Goal: Check status: Check status

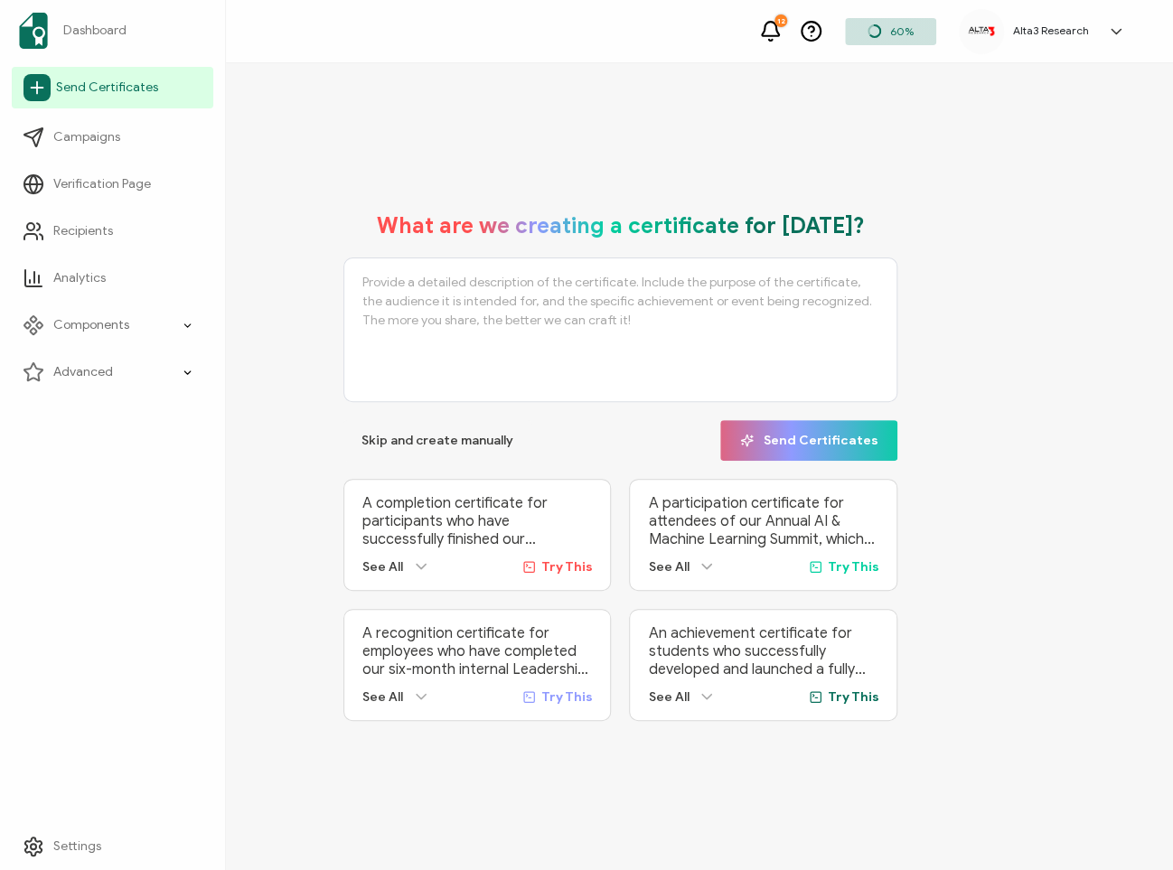
click at [117, 85] on span "Send Certificates" at bounding box center [107, 88] width 102 height 18
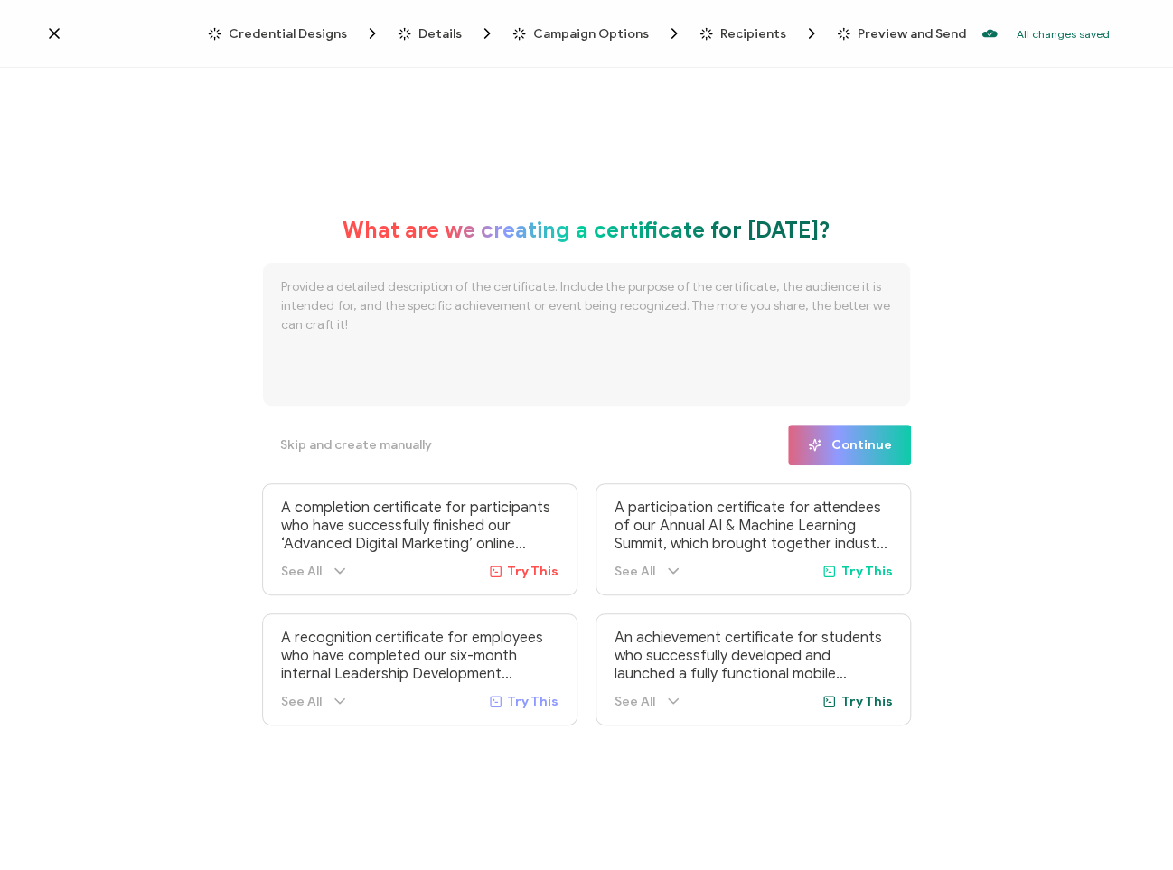
click at [58, 34] on icon at bounding box center [54, 33] width 18 height 18
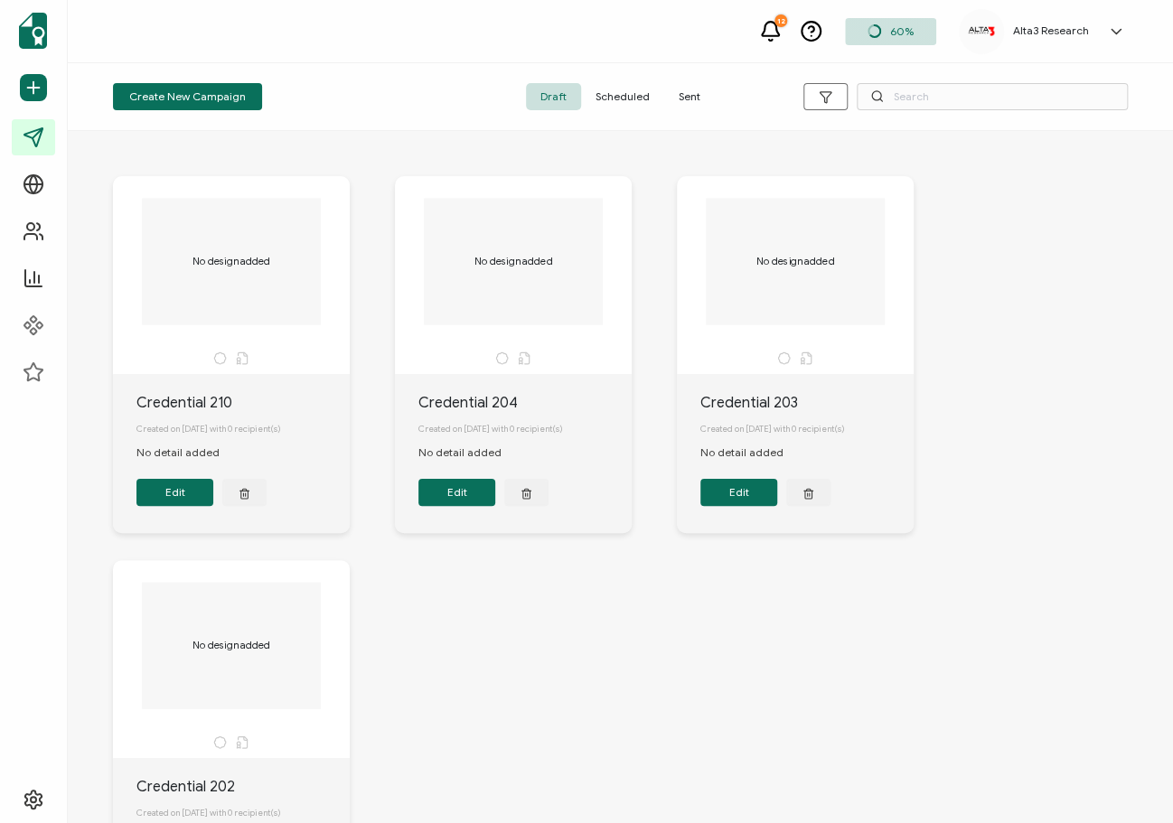
click at [691, 95] on span "Sent" at bounding box center [689, 96] width 51 height 27
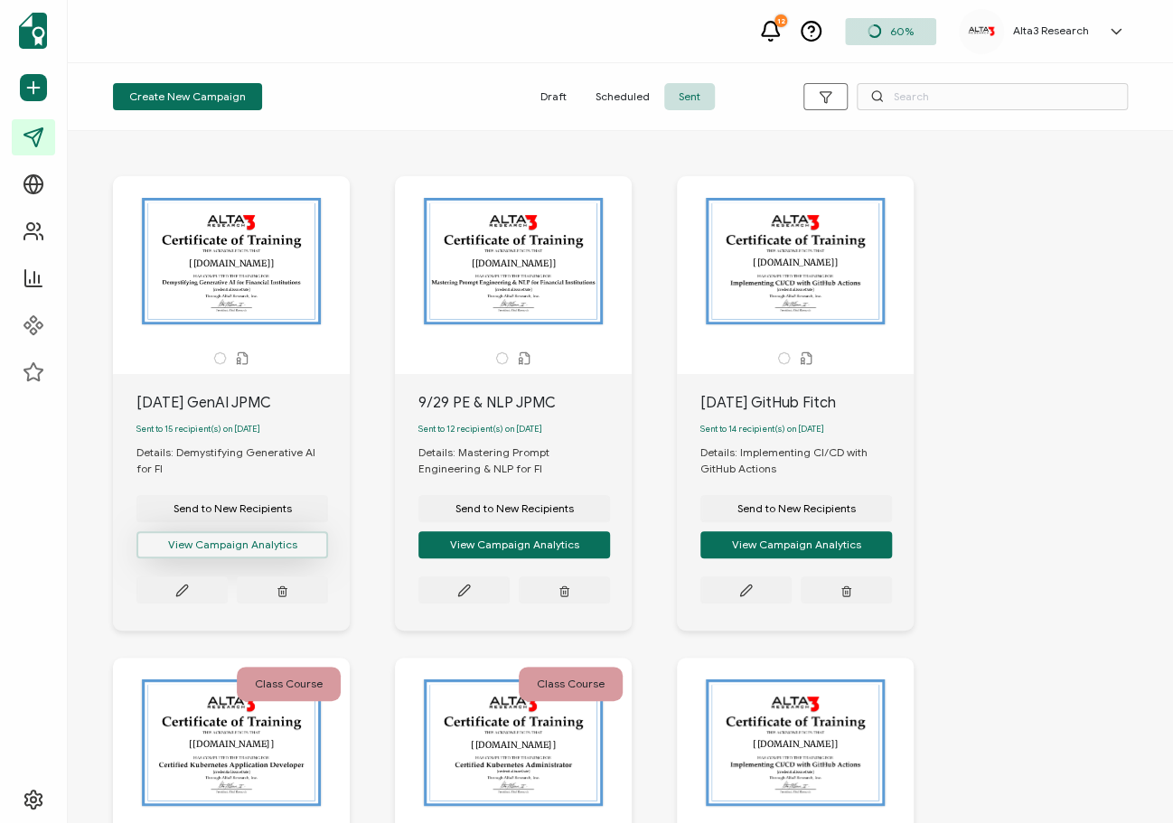
click at [238, 552] on button "View Campaign Analytics" at bounding box center [232, 544] width 192 height 27
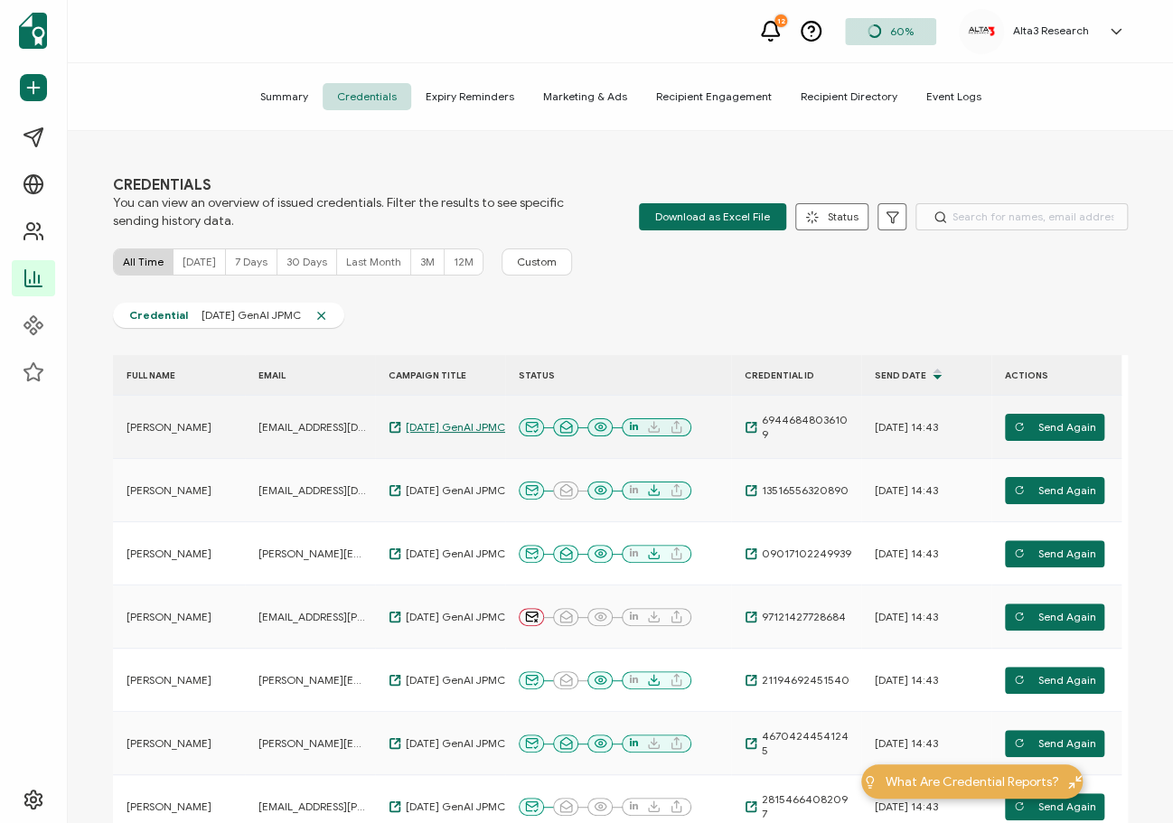
click at [418, 428] on span "[DATE] GenAI JPMC" at bounding box center [453, 427] width 104 height 14
click at [817, 423] on span "69446848036109" at bounding box center [804, 427] width 95 height 29
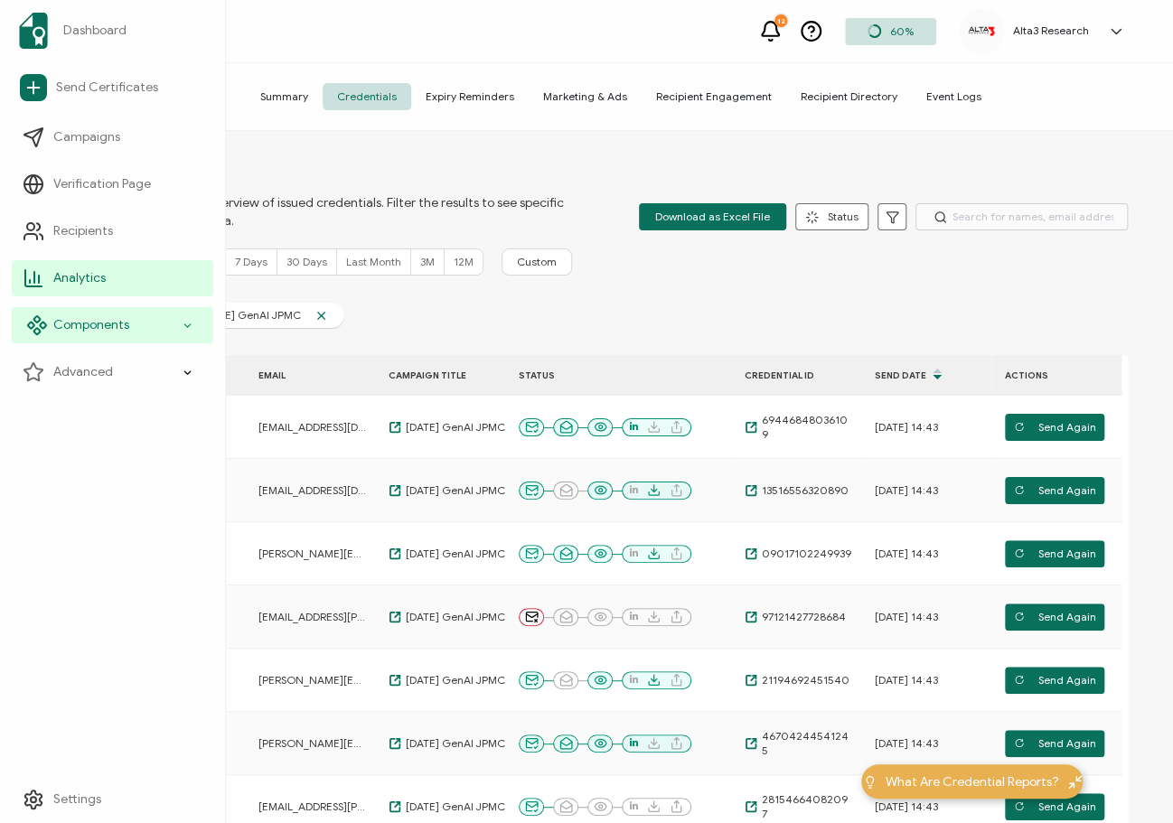
click at [70, 320] on span "Components" at bounding box center [91, 325] width 76 height 18
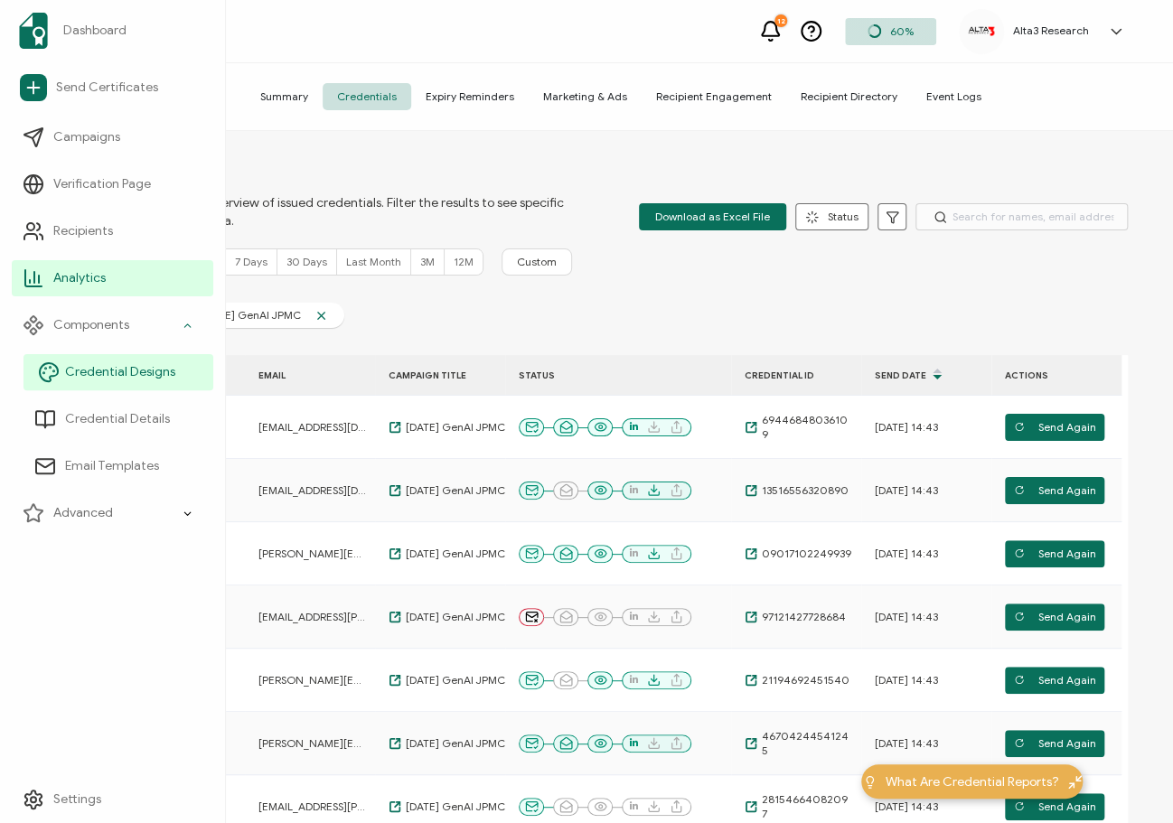
click at [132, 368] on span "Credential Designs" at bounding box center [120, 372] width 110 height 18
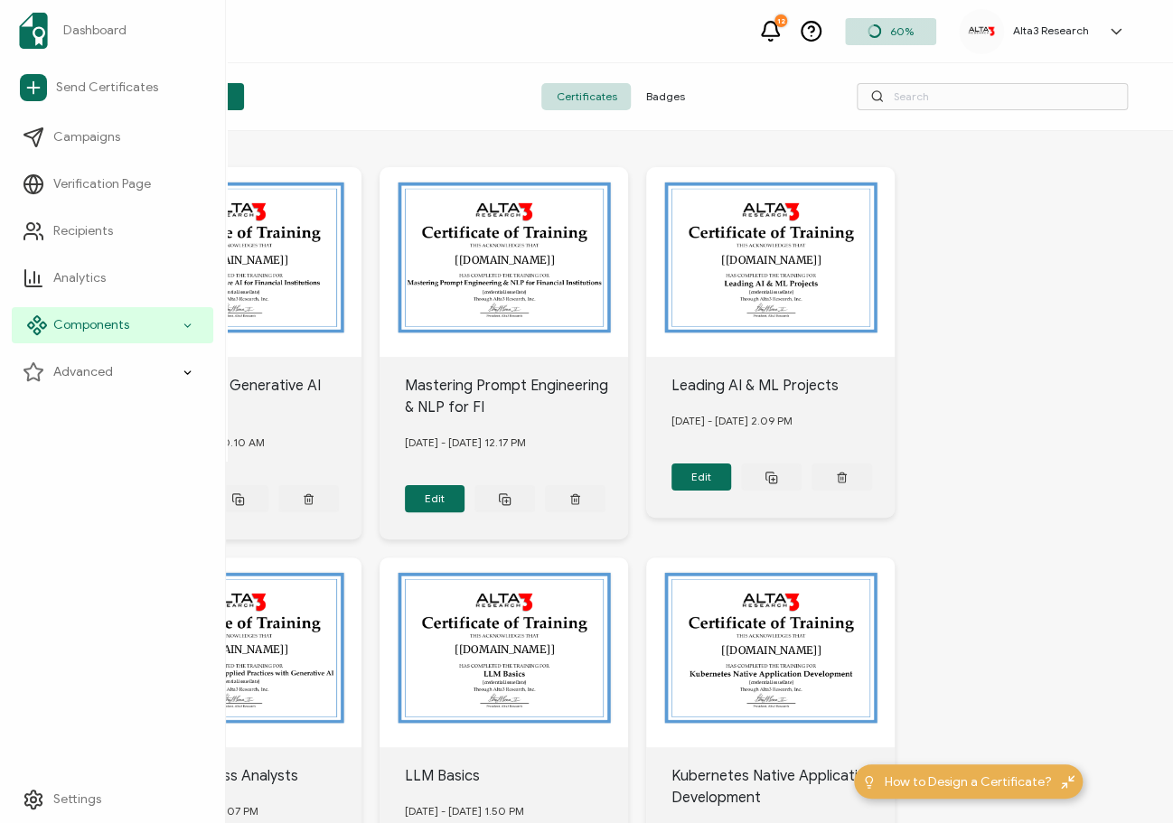
click at [100, 334] on span "Components" at bounding box center [91, 325] width 76 height 18
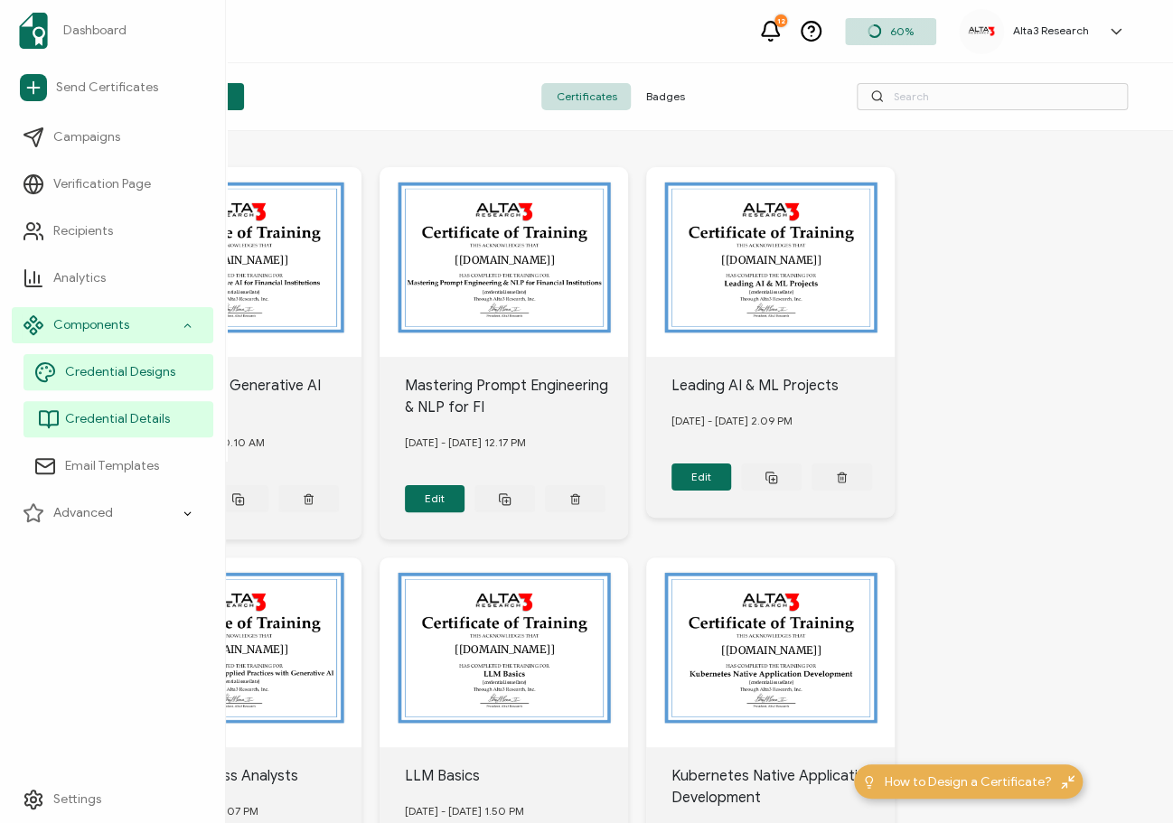
click at [95, 418] on span "Credential Details" at bounding box center [117, 419] width 105 height 18
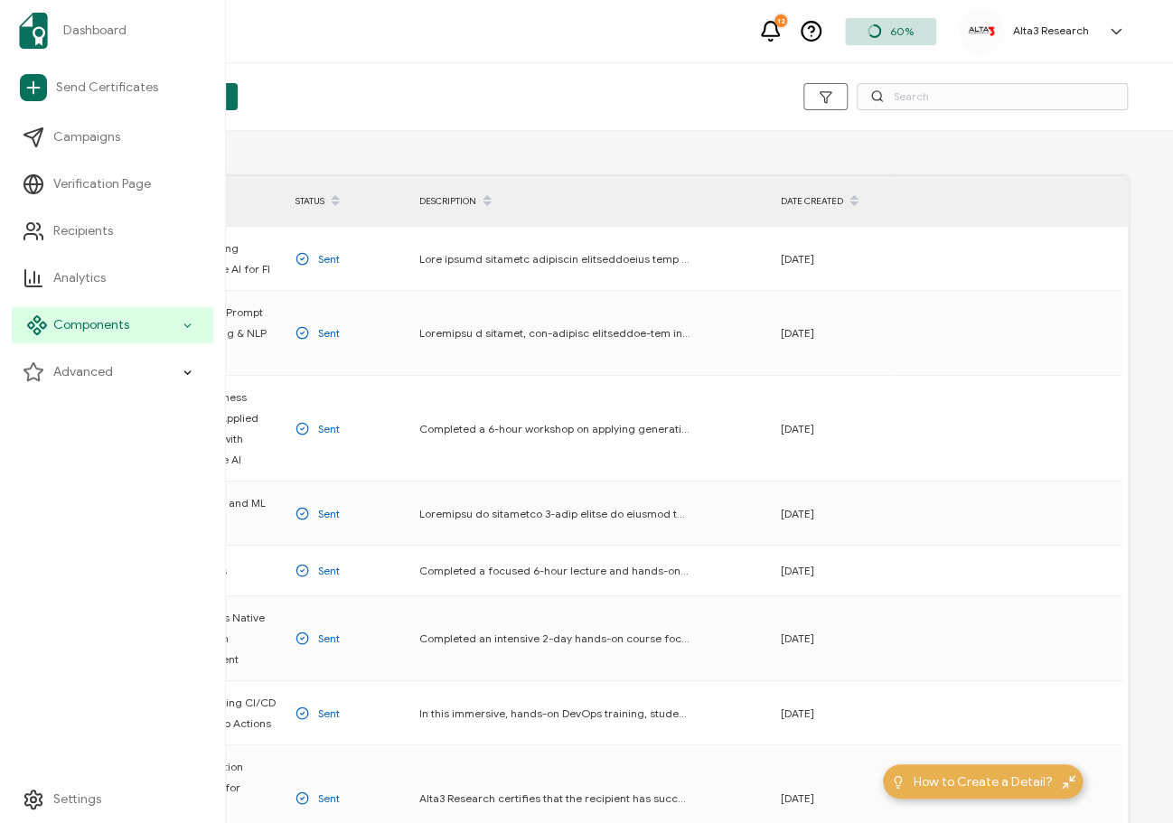
click at [61, 325] on span "Components" at bounding box center [91, 325] width 76 height 18
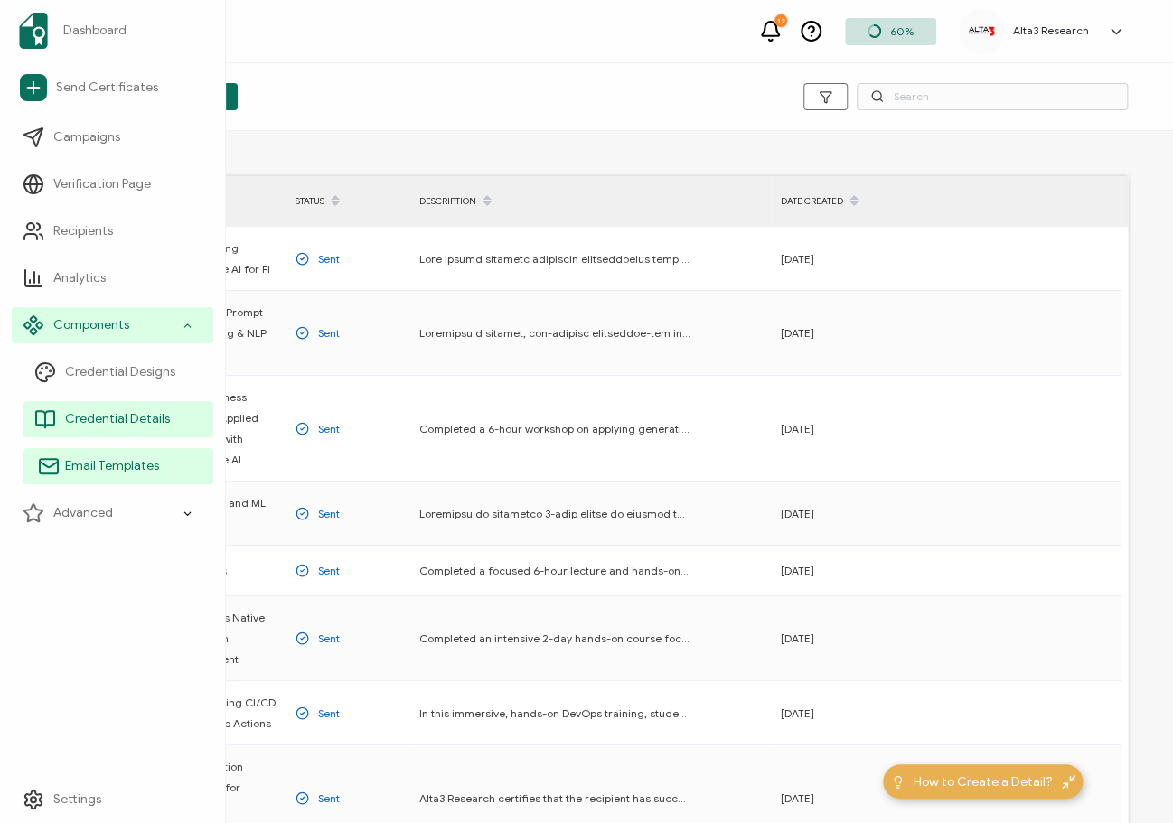
click at [98, 464] on span "Email Templates" at bounding box center [112, 466] width 94 height 18
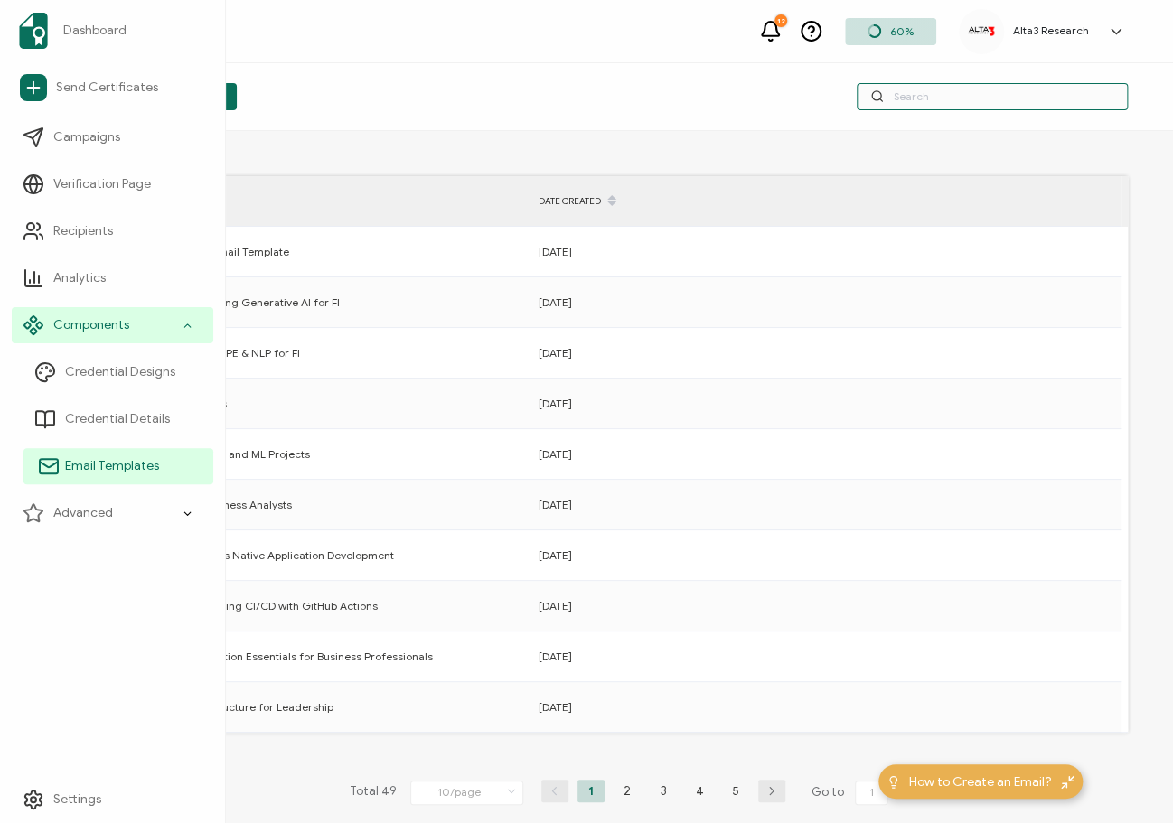
type input "[EMAIL_ADDRESS][DOMAIN_NAME]"
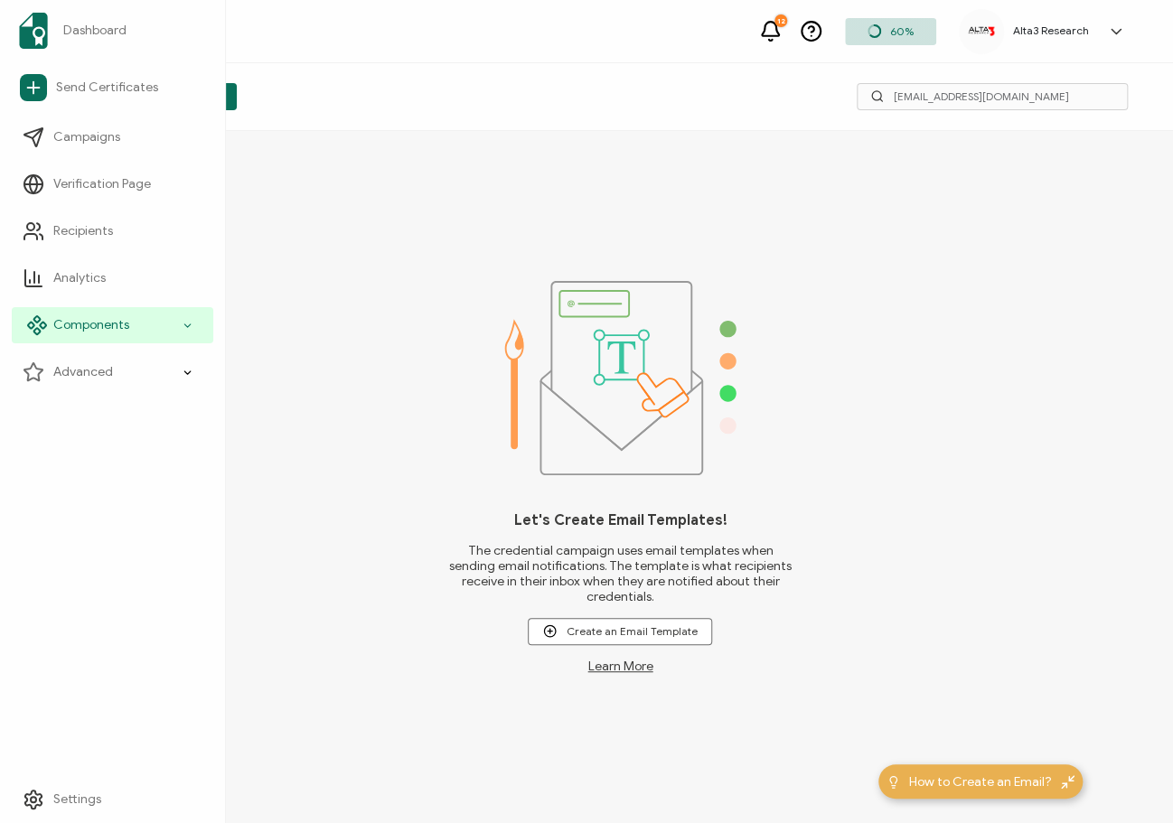
click at [90, 324] on span "Components" at bounding box center [91, 325] width 76 height 18
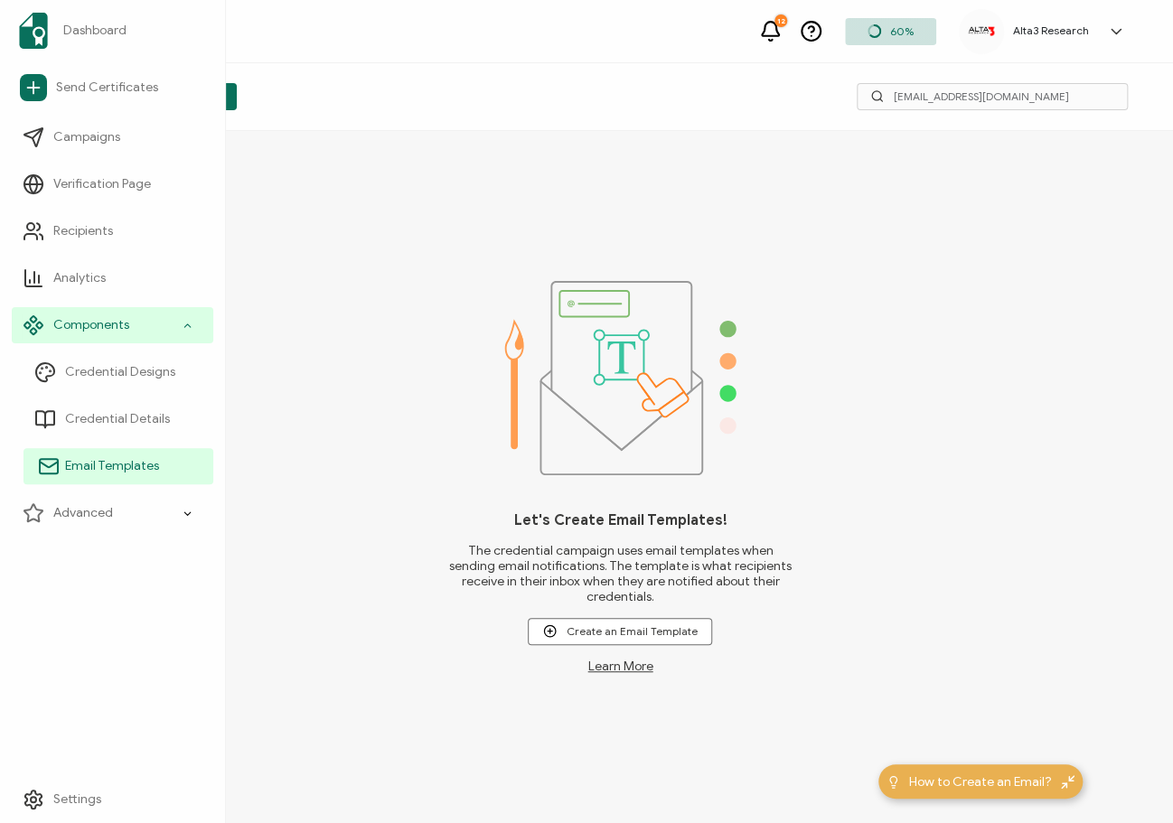
click at [96, 469] on span "Email Templates" at bounding box center [112, 466] width 94 height 18
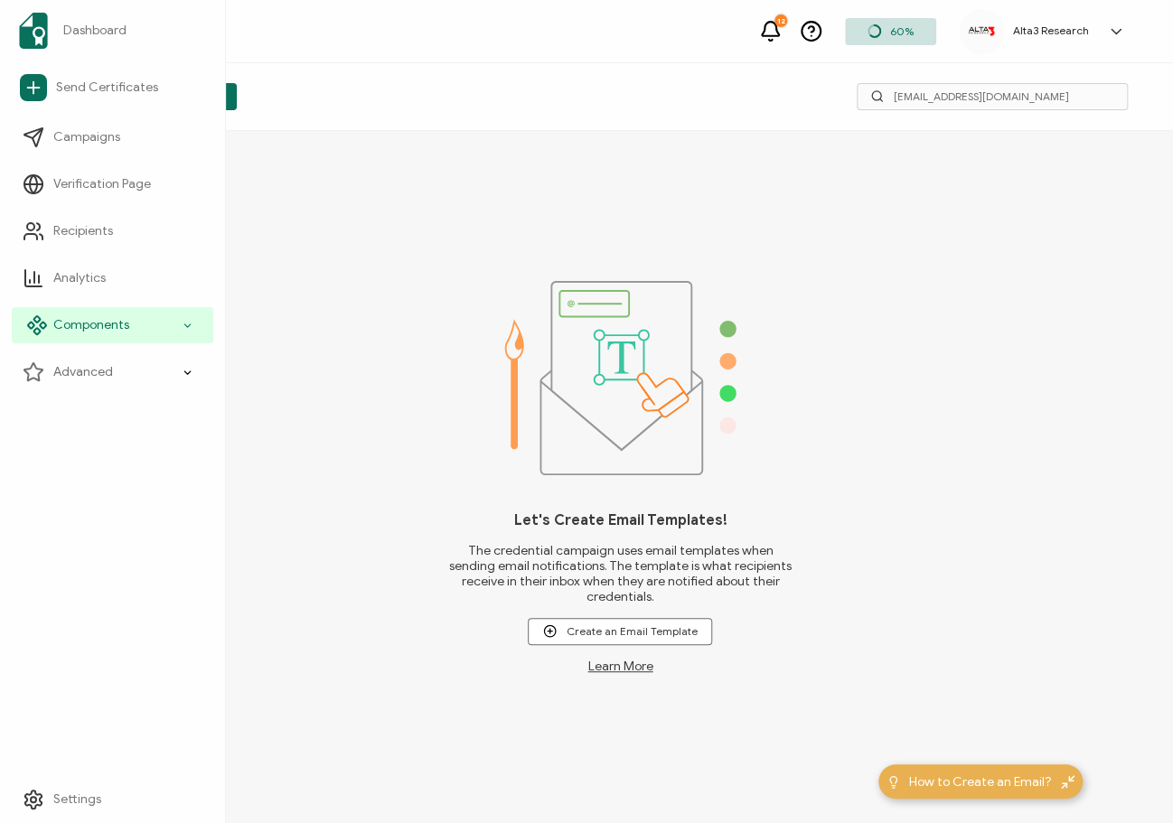
click at [71, 321] on span "Components" at bounding box center [91, 325] width 76 height 18
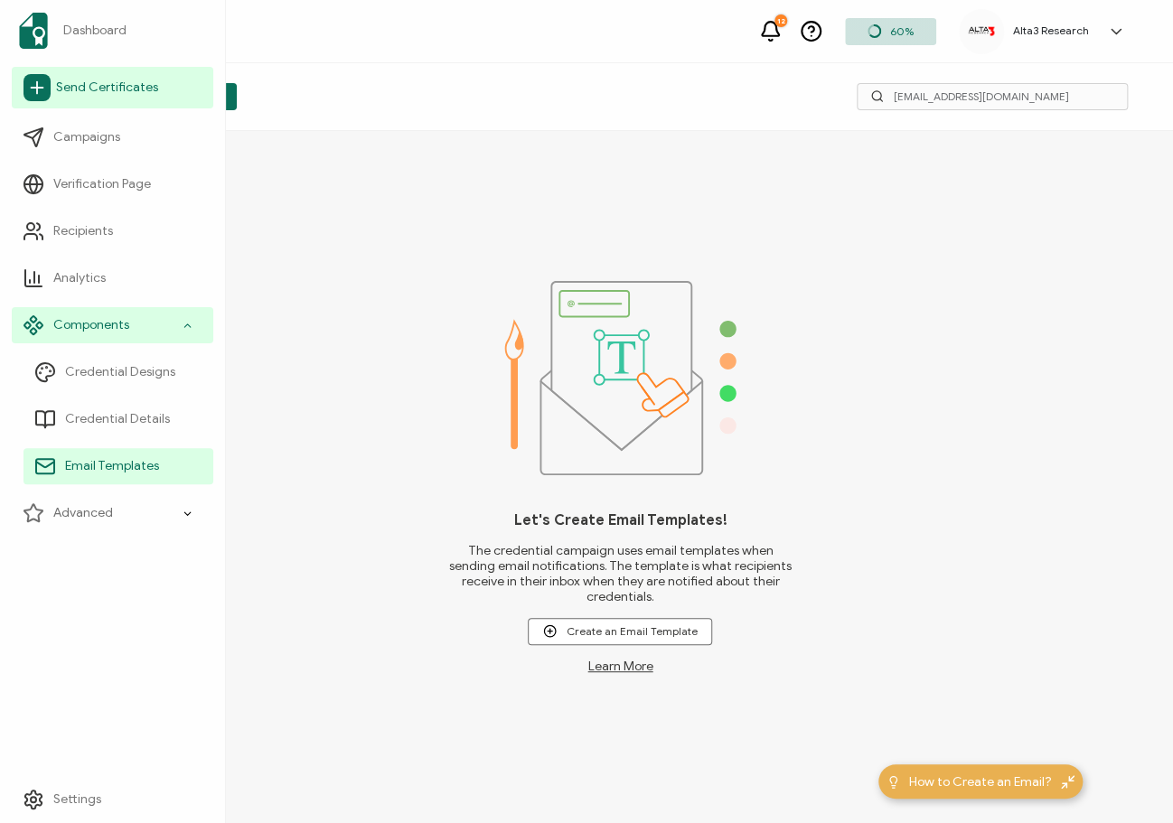
click at [88, 86] on span "Send Certificates" at bounding box center [107, 88] width 102 height 18
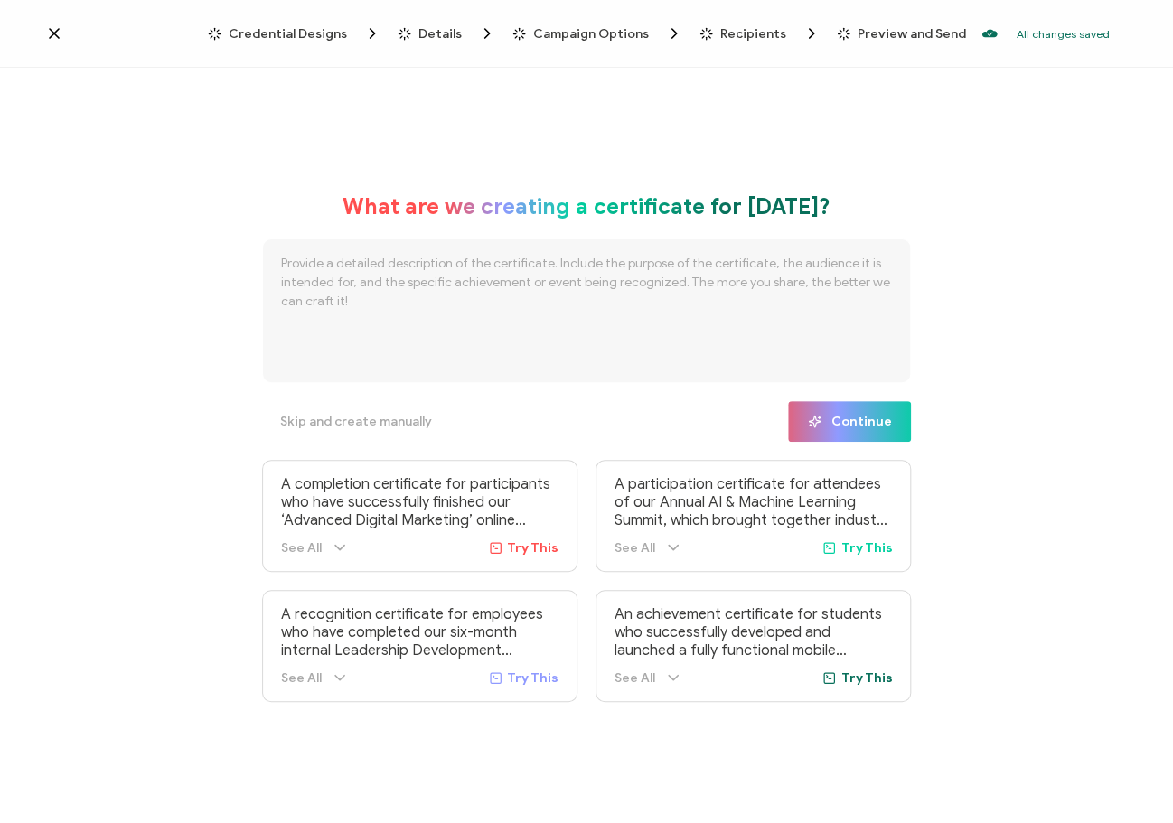
click at [60, 37] on icon at bounding box center [54, 33] width 18 height 18
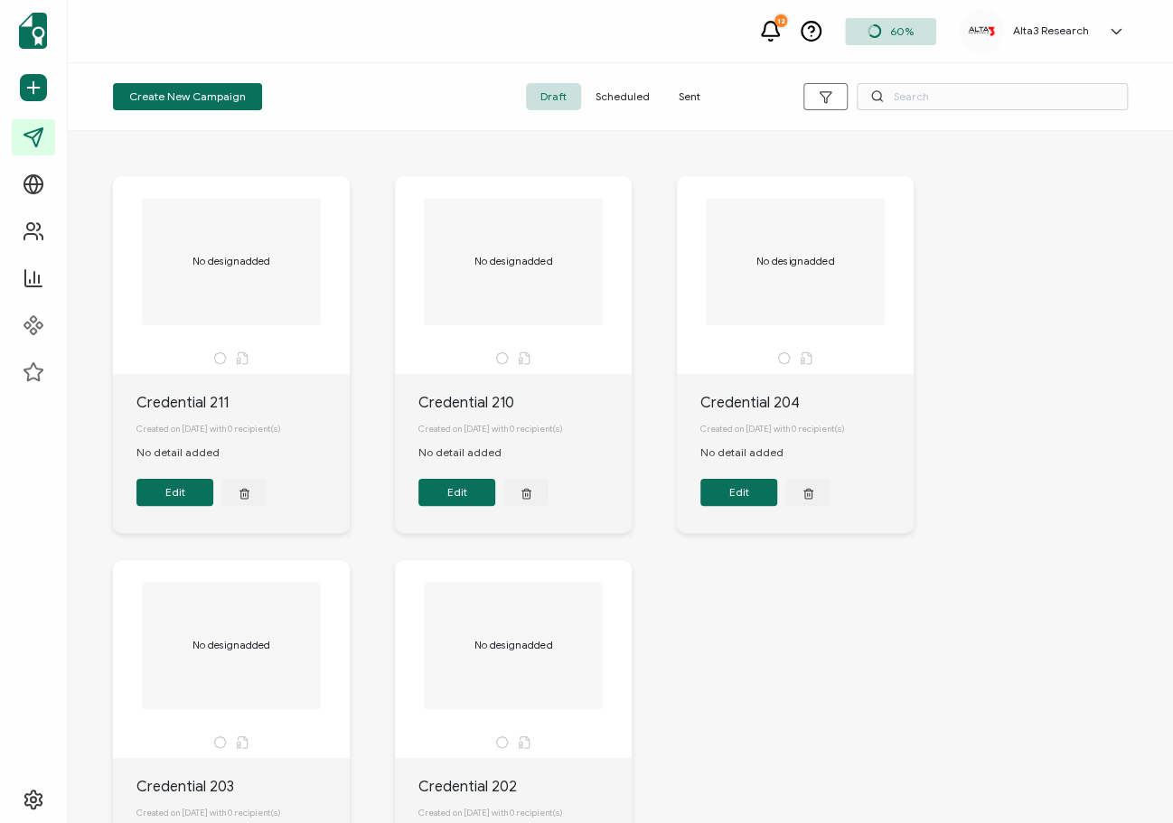
click at [683, 91] on span "Sent" at bounding box center [689, 96] width 51 height 27
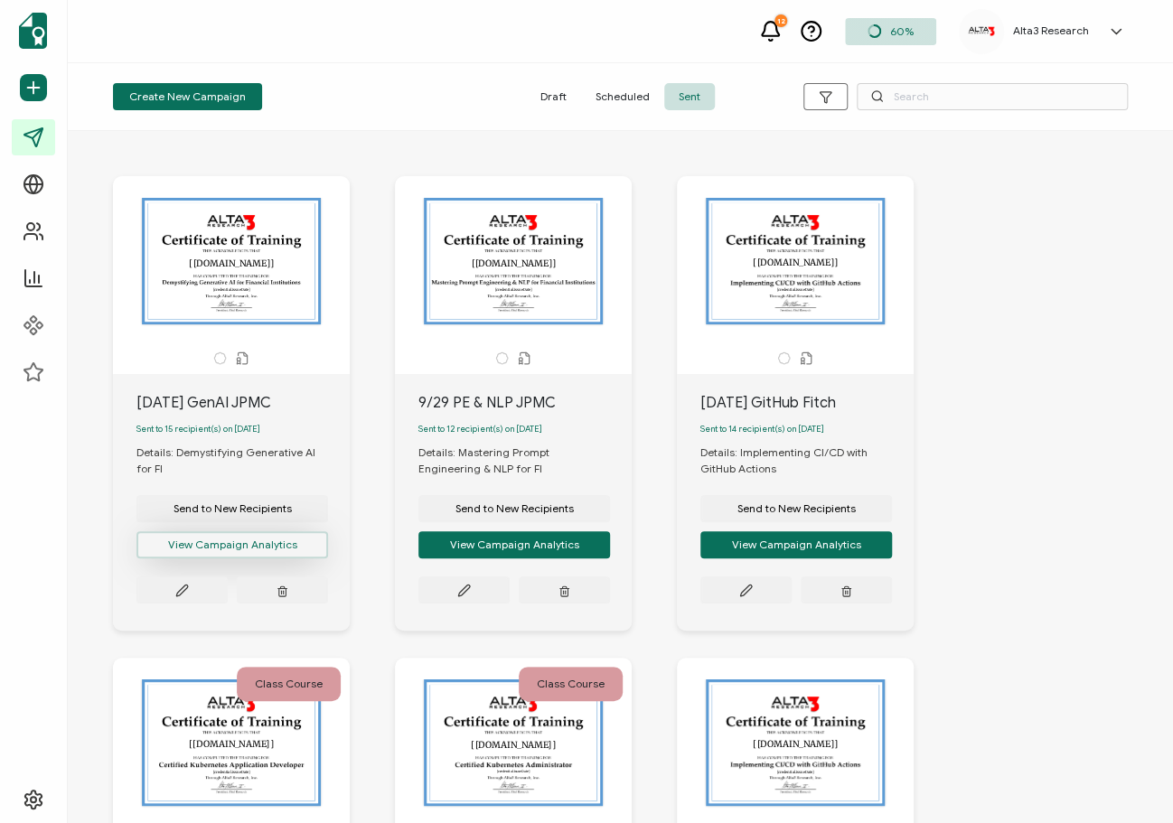
click at [241, 550] on button "View Campaign Analytics" at bounding box center [232, 544] width 192 height 27
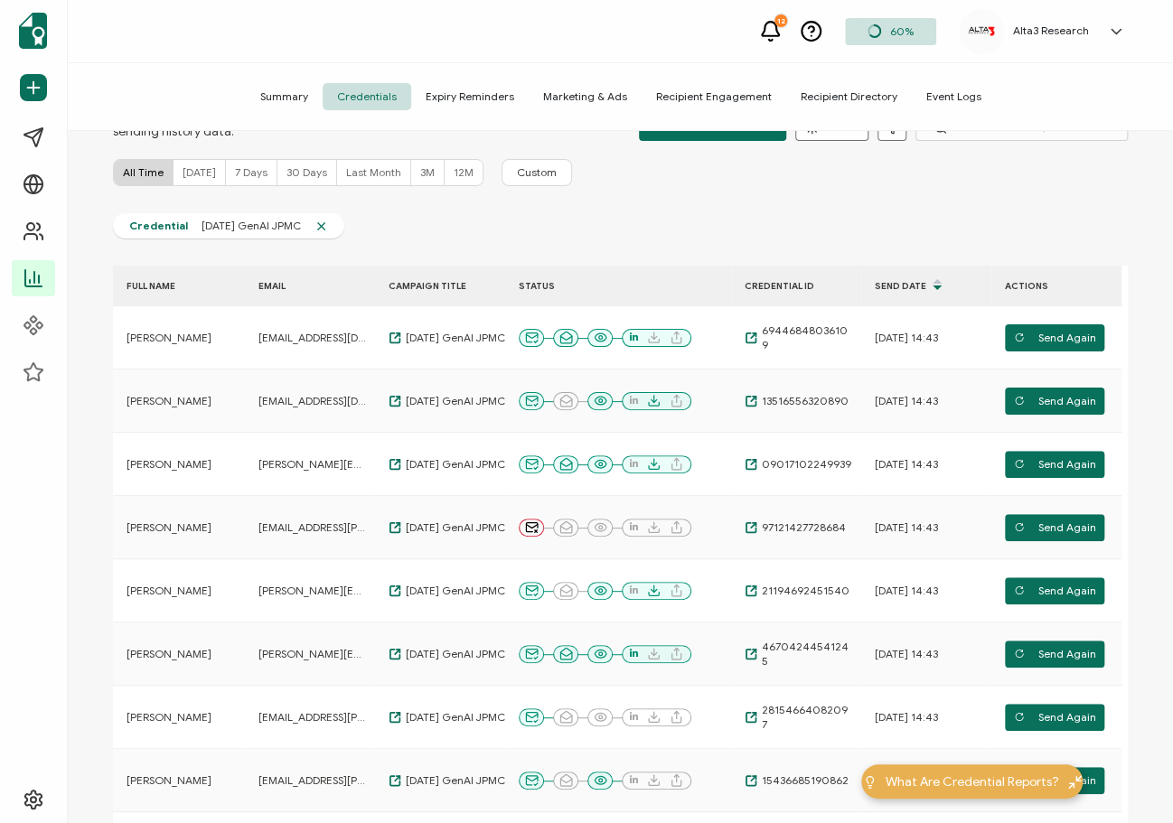
scroll to position [90, 0]
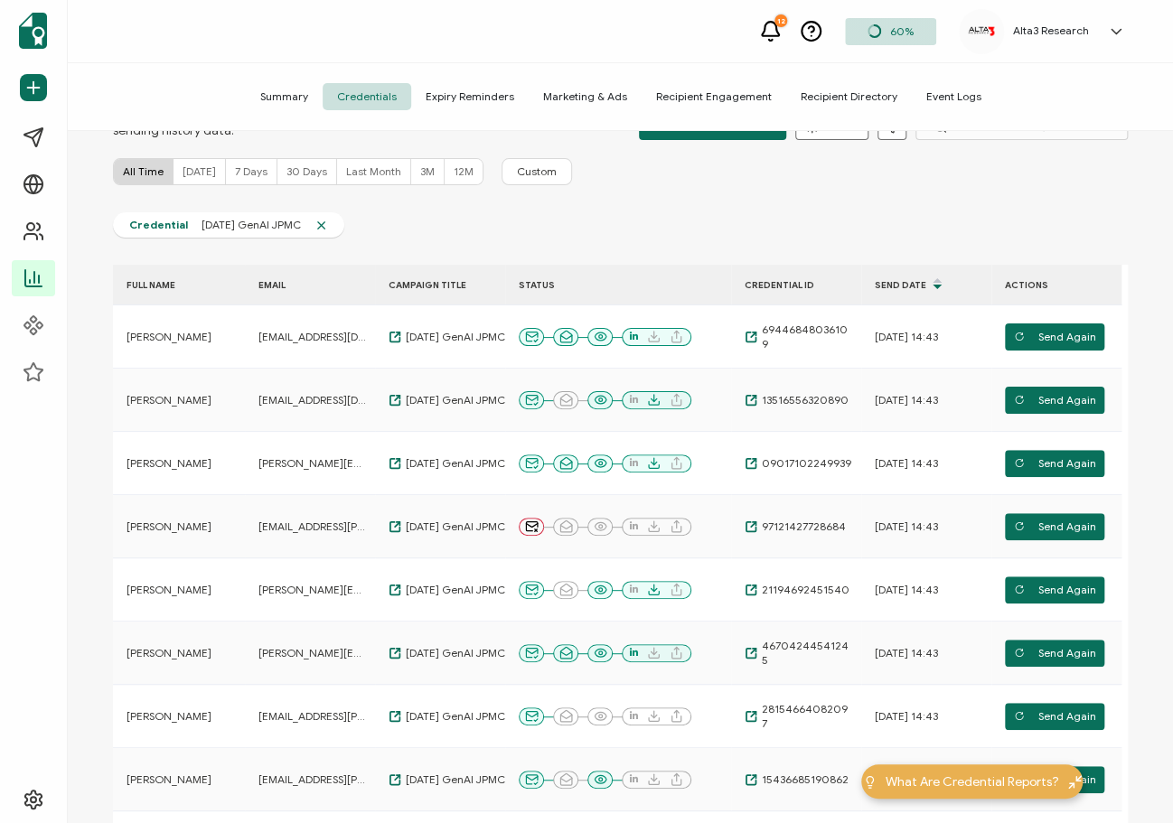
click at [584, 35] on div "12 60% Alta3 Research [PERSON_NAME] [EMAIL_ADDRESS][DOMAIN_NAME] ID: 17113235 A…" at bounding box center [620, 31] width 1105 height 63
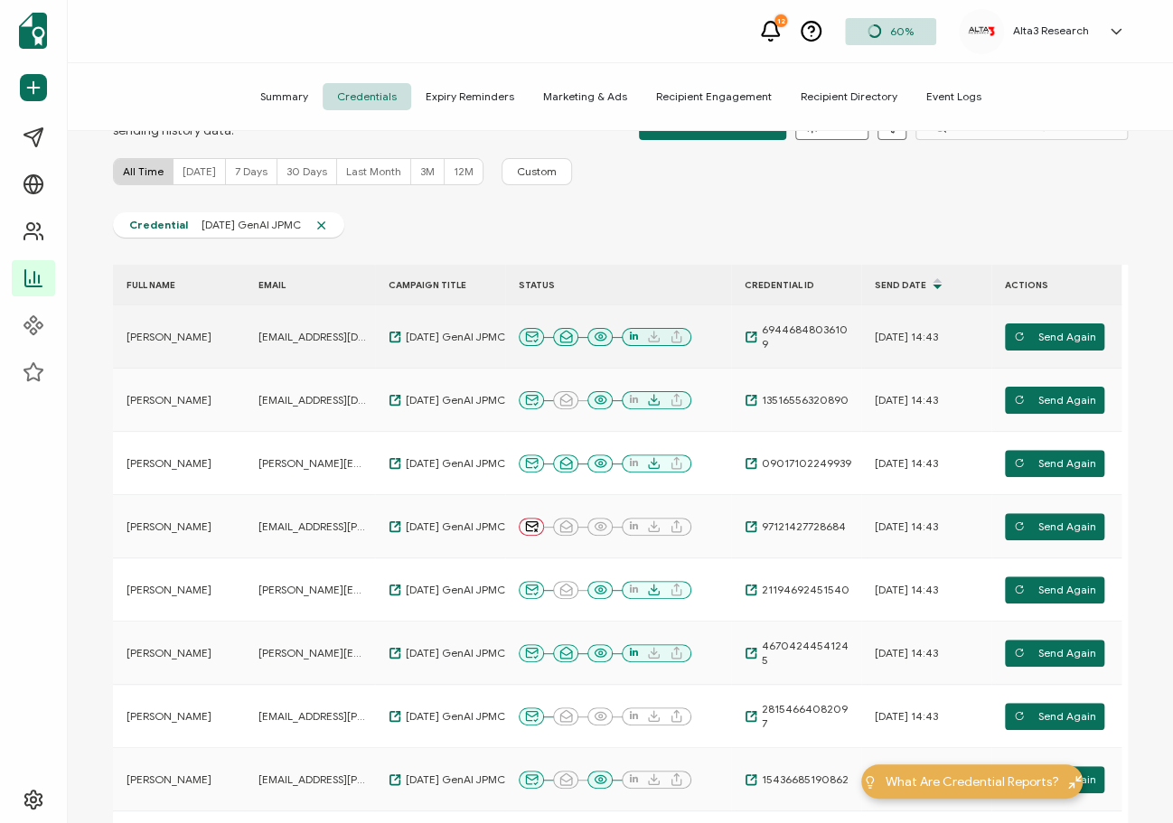
drag, startPoint x: 228, startPoint y: 337, endPoint x: 125, endPoint y: 346, distance: 103.4
click at [125, 346] on td "[PERSON_NAME]" at bounding box center [179, 336] width 132 height 63
click at [221, 356] on td "[PERSON_NAME]" at bounding box center [179, 336] width 132 height 63
drag, startPoint x: 228, startPoint y: 340, endPoint x: 167, endPoint y: 341, distance: 60.6
click at [167, 341] on div "[PERSON_NAME]" at bounding box center [179, 337] width 132 height 14
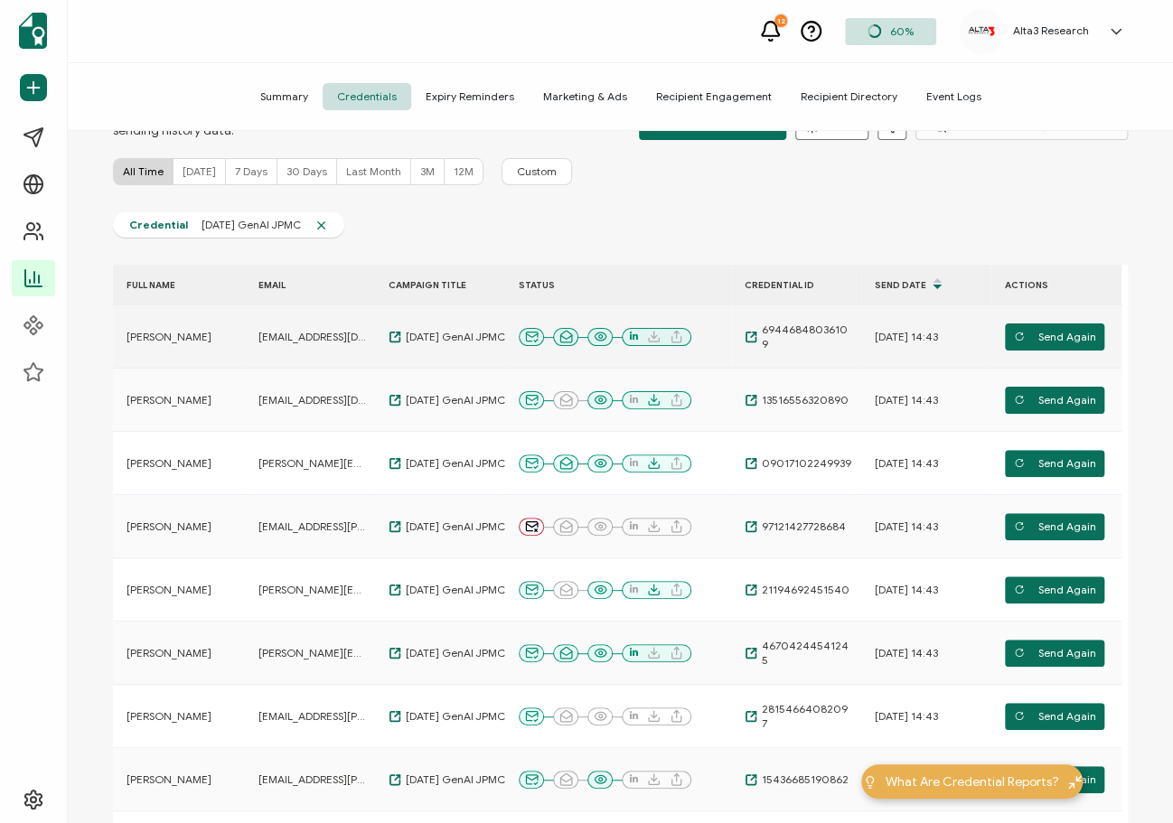
click at [167, 353] on td "[PERSON_NAME]" at bounding box center [179, 336] width 132 height 63
